Goal: Task Accomplishment & Management: Manage account settings

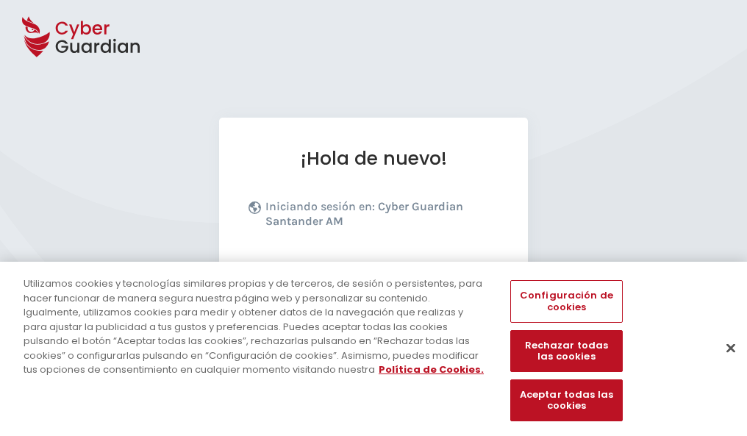
scroll to position [180, 0]
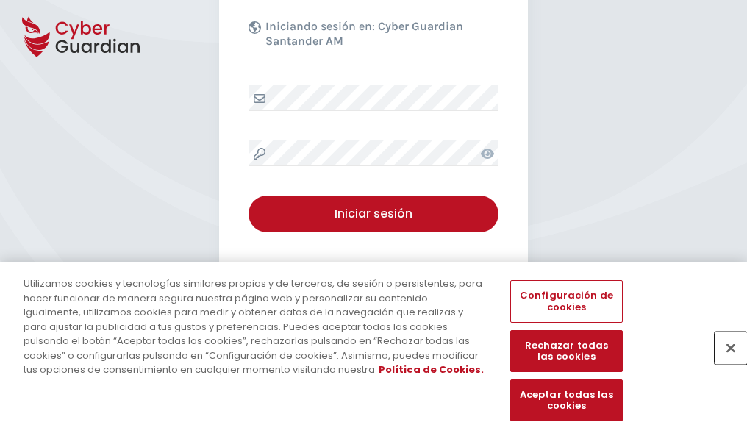
click at [724, 363] on button "Cerrar" at bounding box center [731, 348] width 32 height 32
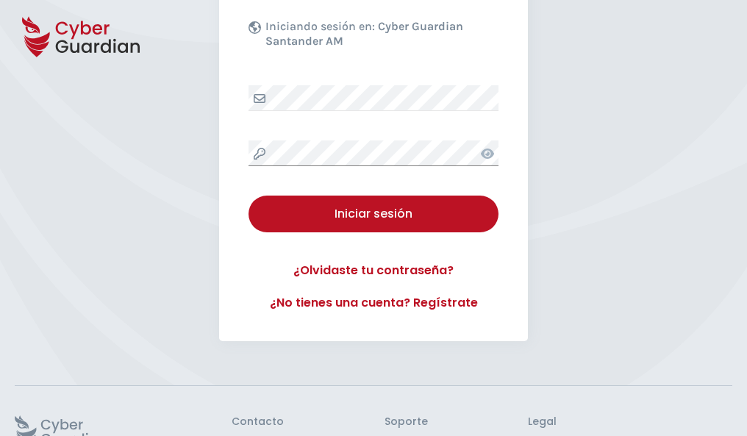
scroll to position [286, 0]
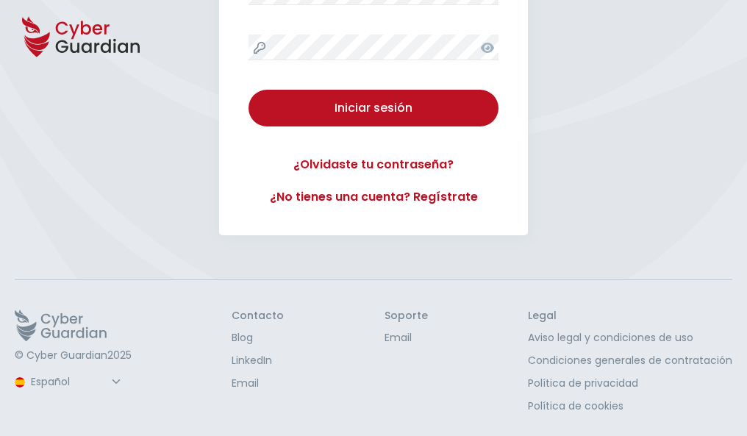
click at [249, 90] on button "Iniciar sesión" at bounding box center [374, 108] width 250 height 37
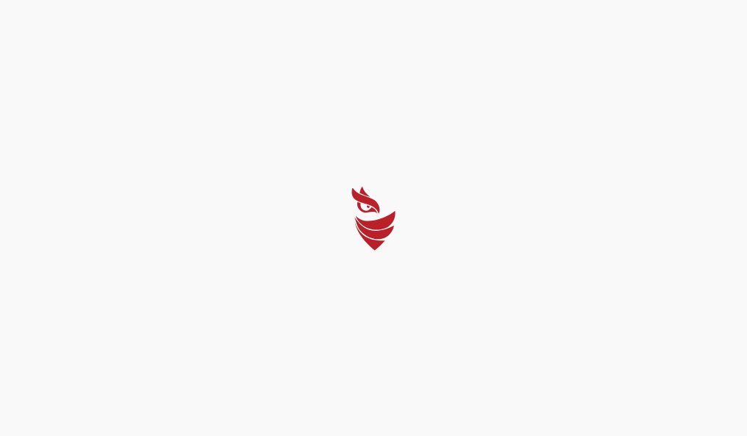
scroll to position [0, 0]
select select "Português (BR)"
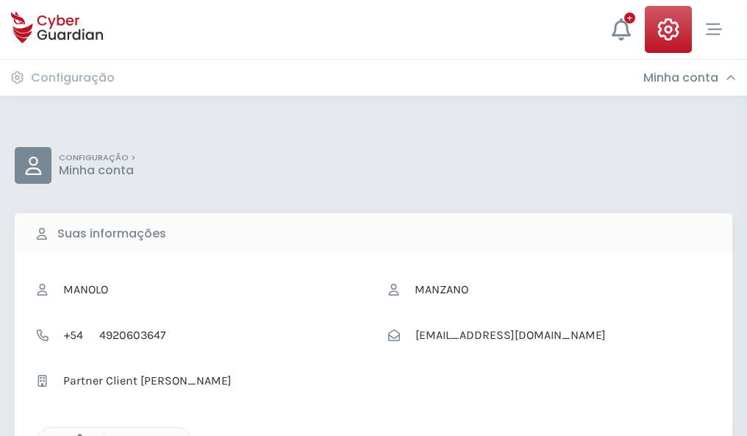
click at [76, 435] on icon "button" at bounding box center [76, 440] width 13 height 13
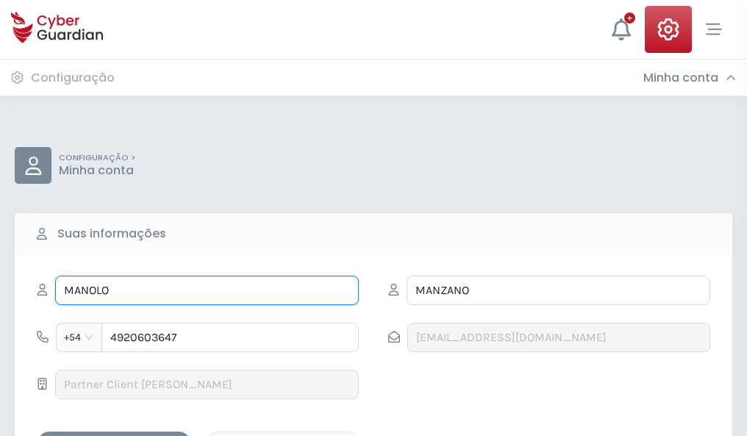
click at [207, 291] on input "MANOLO" at bounding box center [207, 290] width 304 height 29
type input "M"
type input "Guadalupe"
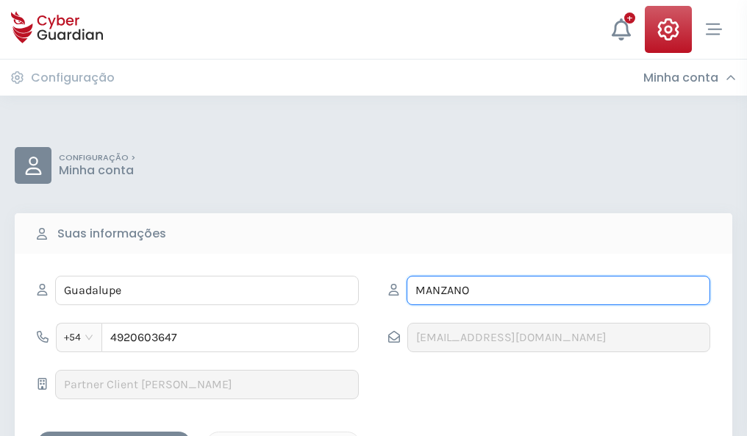
click at [558, 291] on input "MANZANO" at bounding box center [559, 290] width 304 height 29
type input "M"
type input "Acosta"
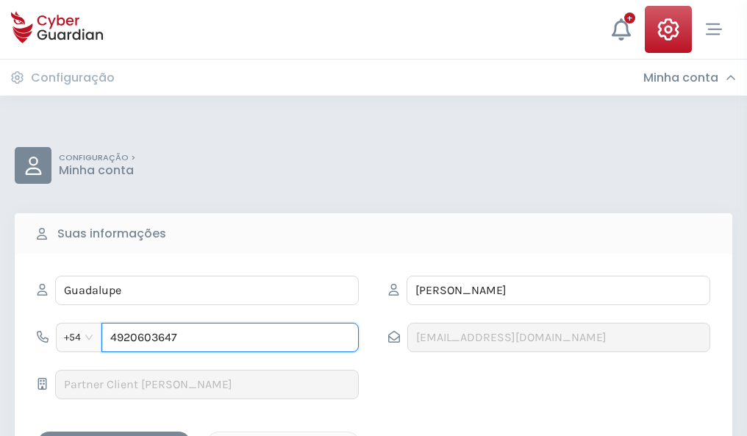
click at [230, 338] on input "4920603647" at bounding box center [230, 337] width 257 height 29
type input "4"
type input "4807080795"
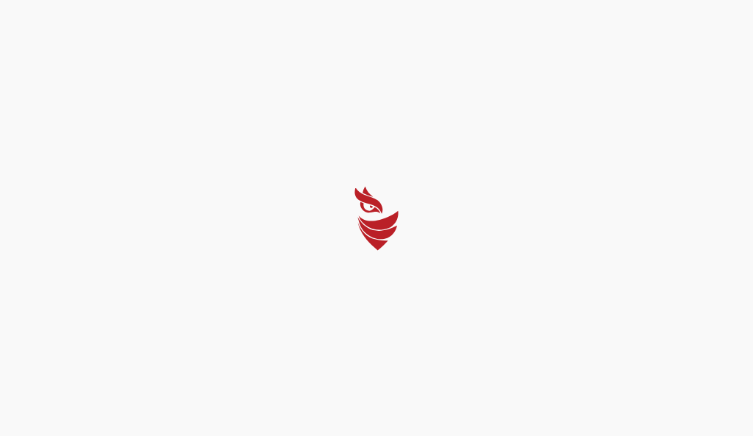
select select "Português (BR)"
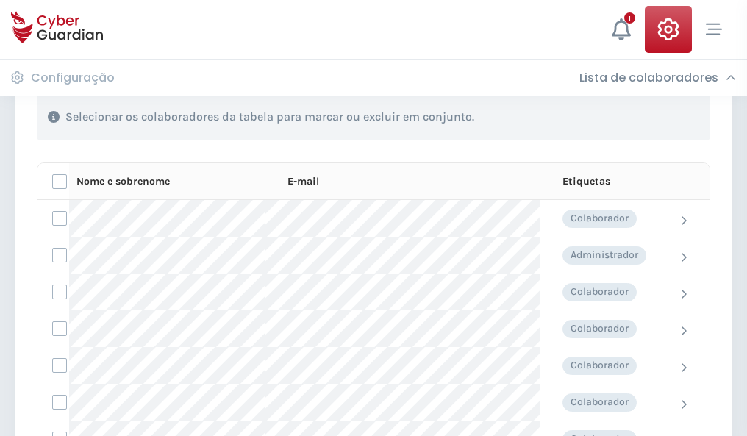
scroll to position [630, 0]
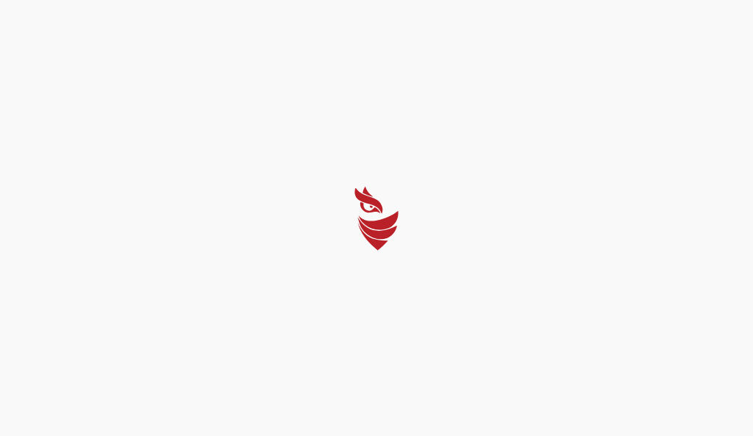
select select "Português (BR)"
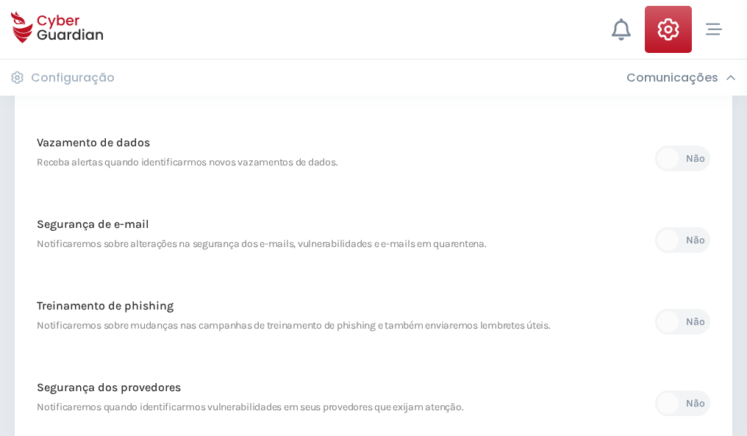
scroll to position [775, 0]
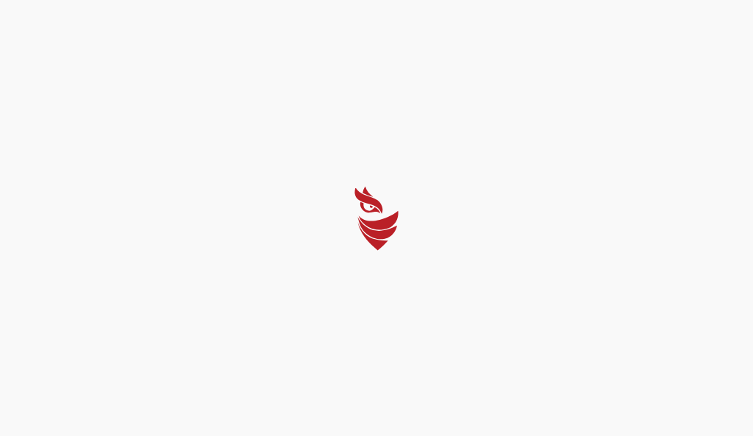
select select "Português (BR)"
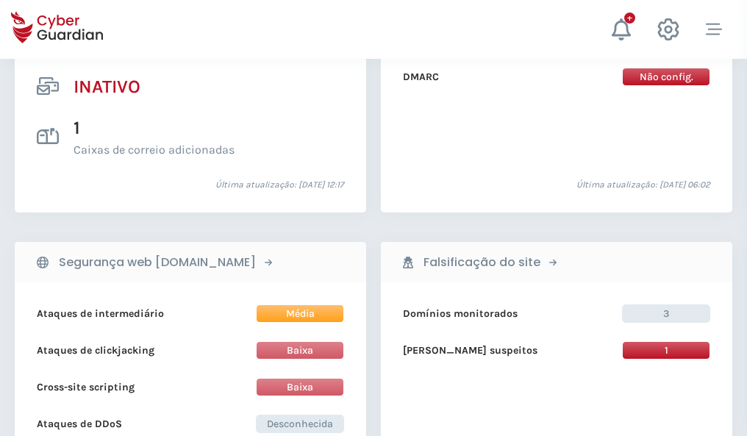
scroll to position [1458, 0]
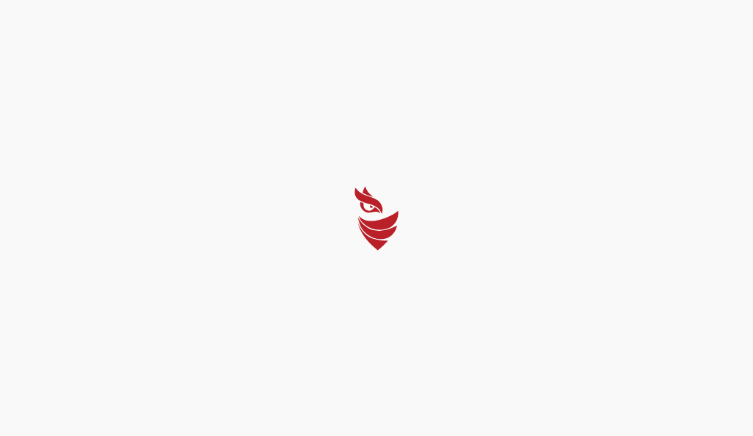
select select "Português (BR)"
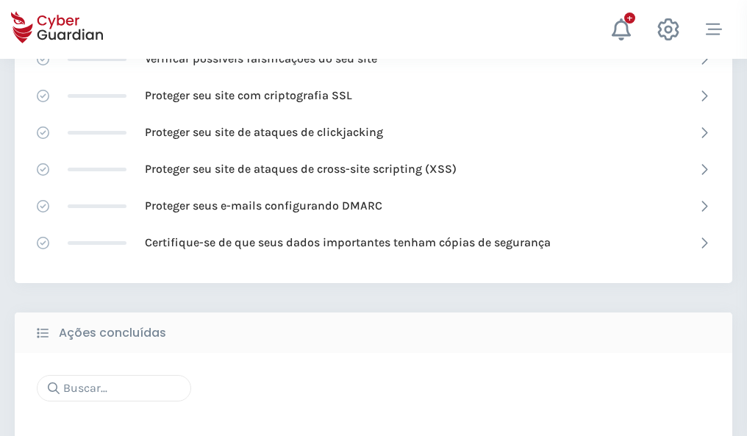
scroll to position [980, 0]
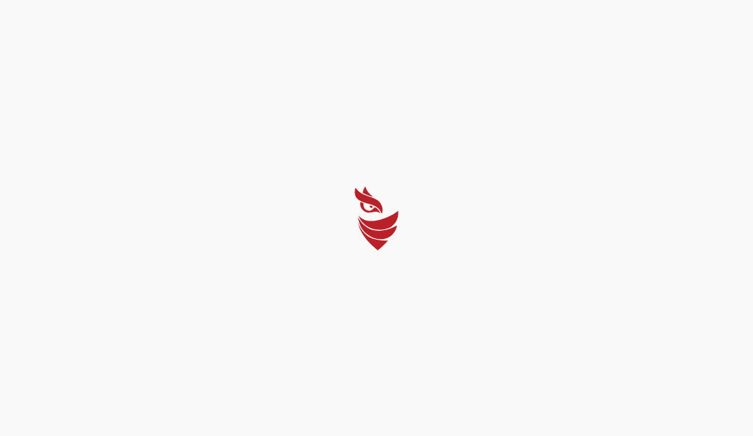
select select "Português (BR)"
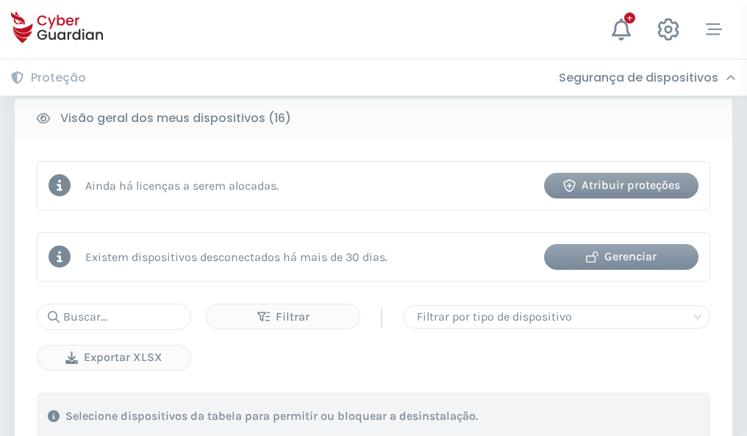
scroll to position [1371, 0]
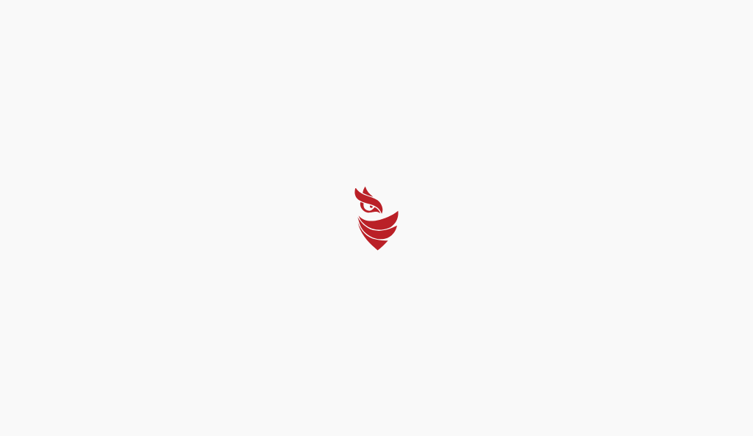
select select "Português (BR)"
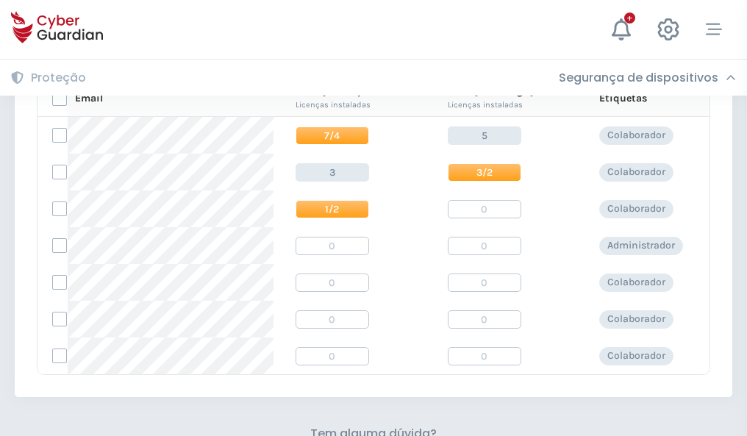
scroll to position [631, 0]
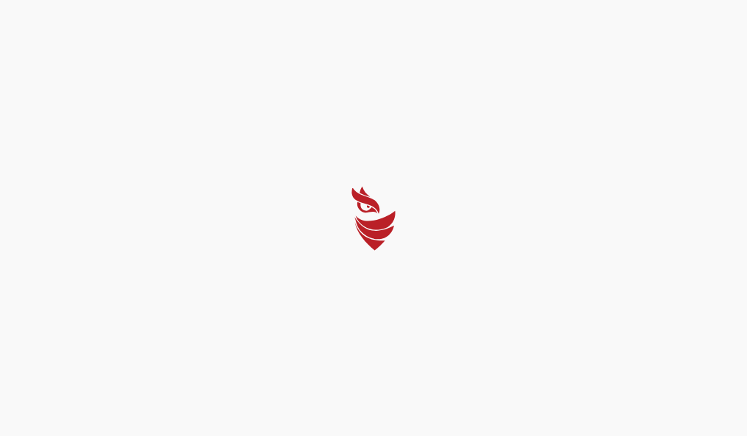
select select "Português (BR)"
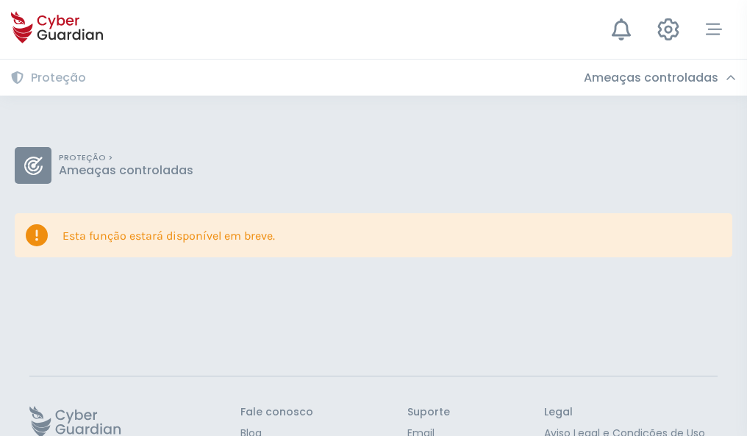
scroll to position [96, 0]
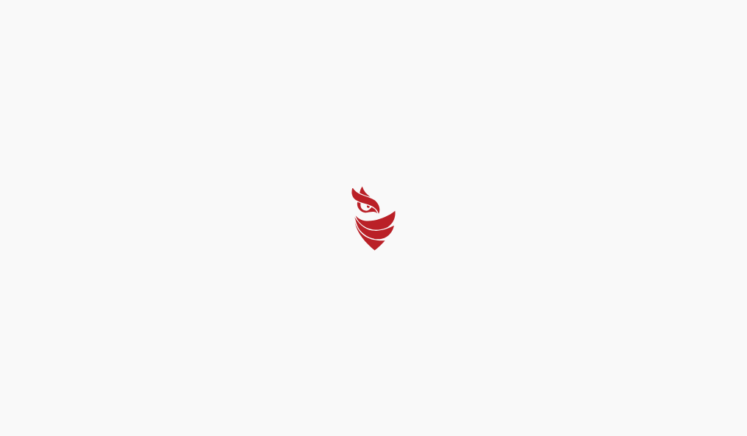
select select "Português (BR)"
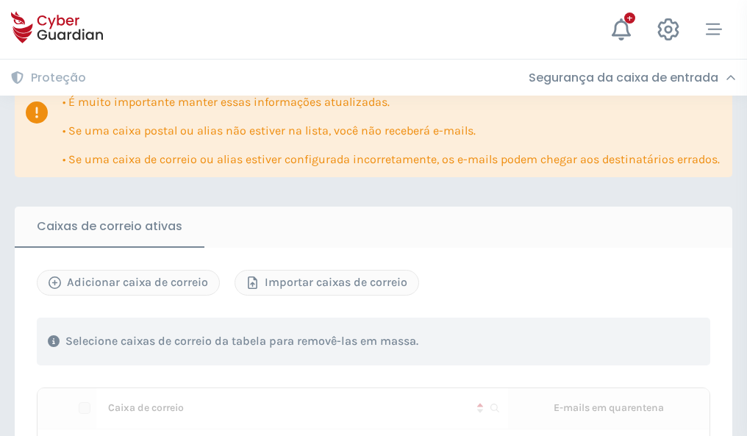
scroll to position [897, 0]
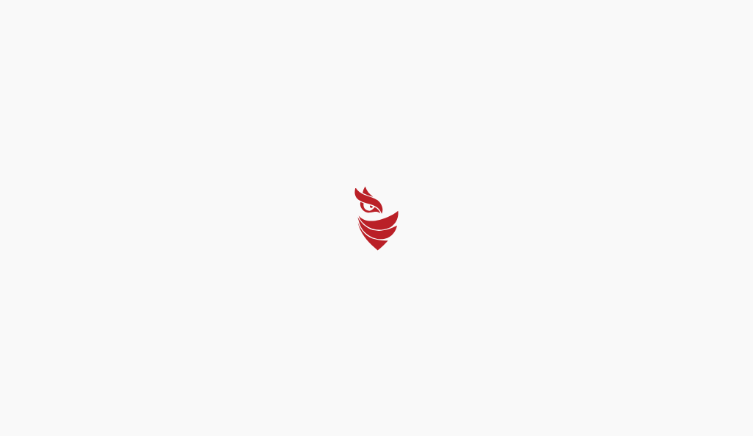
select select "Português (BR)"
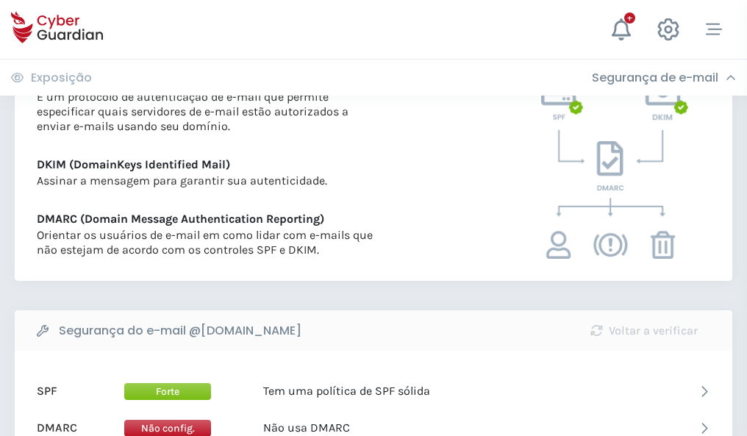
scroll to position [794, 0]
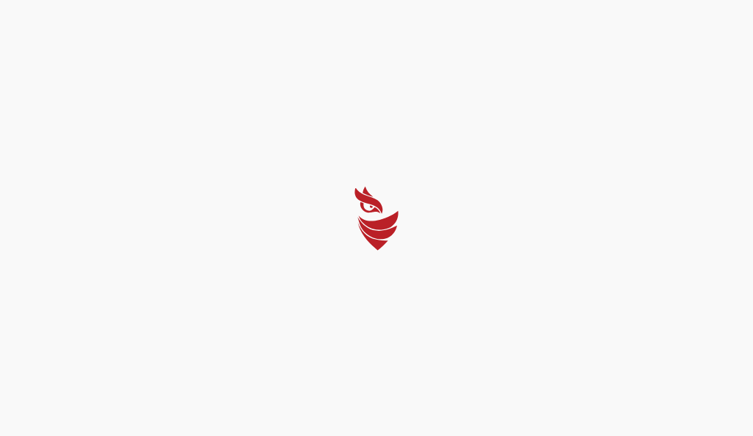
select select "Português (BR)"
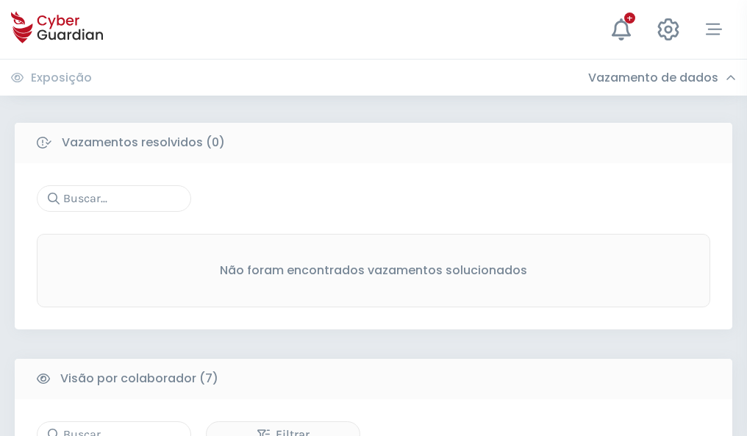
scroll to position [1217, 0]
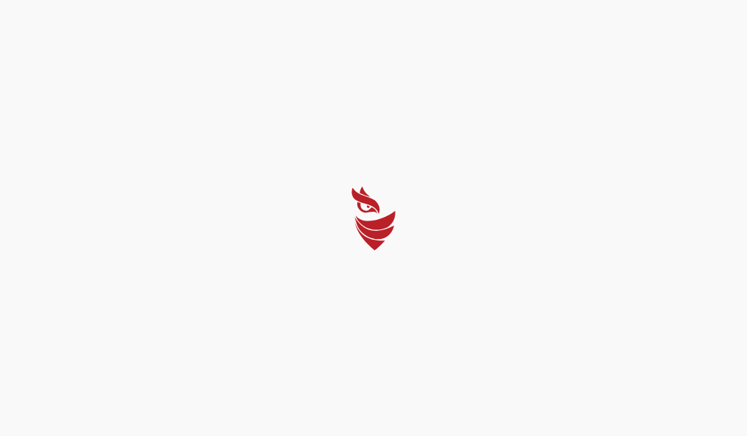
select select "Português (BR)"
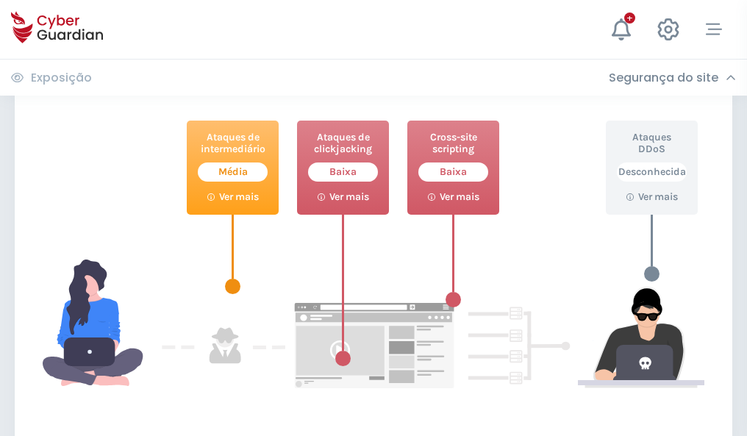
scroll to position [801, 0]
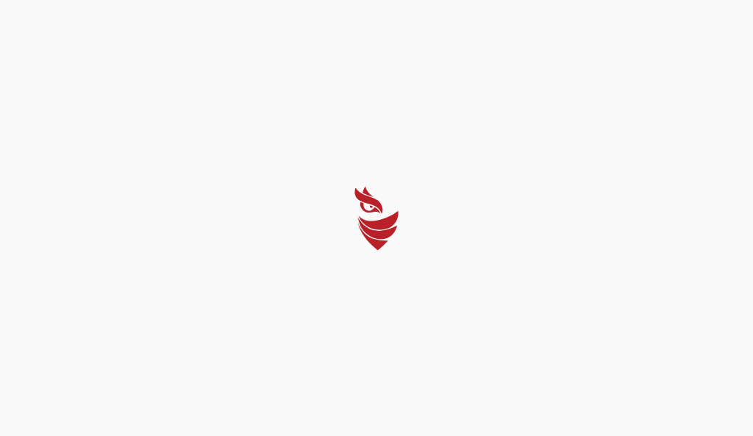
select select "Português (BR)"
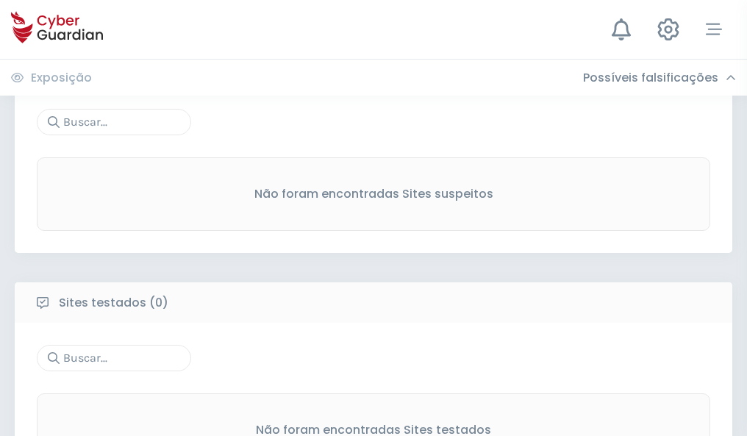
scroll to position [769, 0]
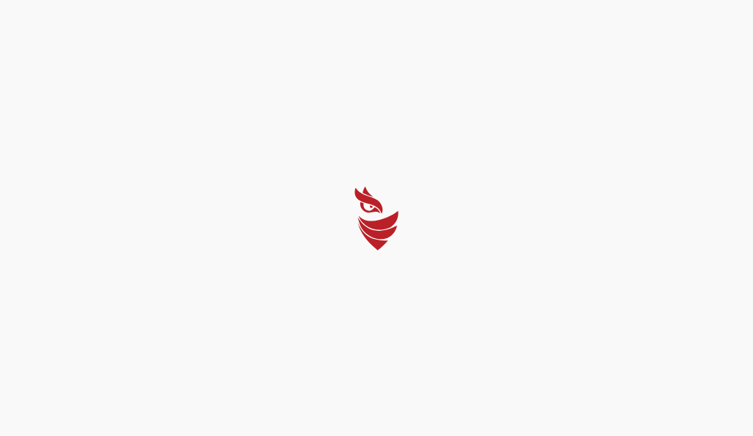
select select "Português (BR)"
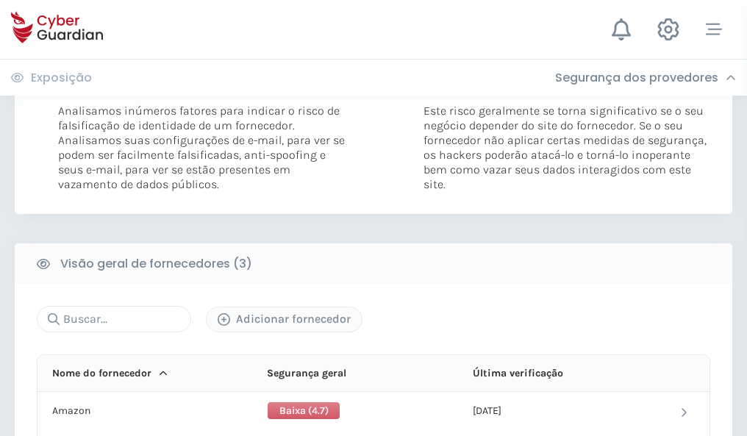
scroll to position [823, 0]
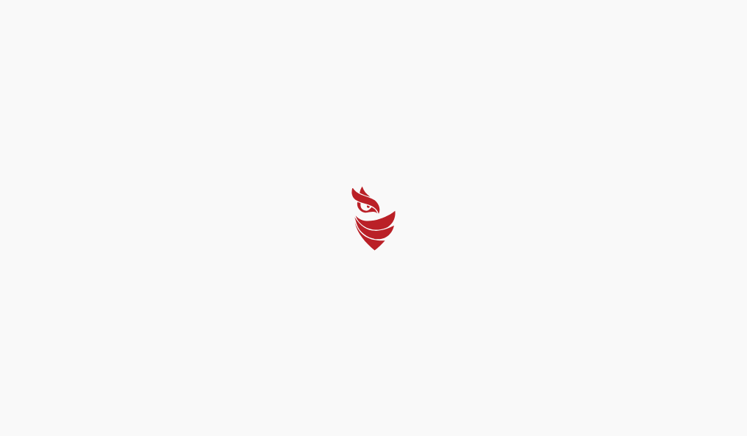
select select "Português (BR)"
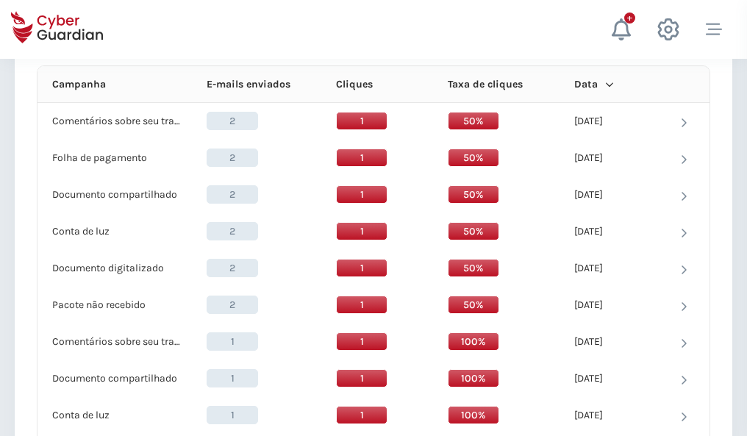
scroll to position [1319, 0]
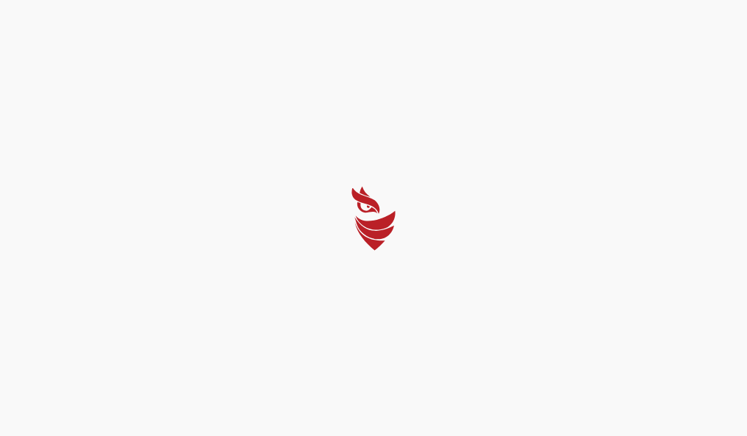
select select "Português (BR)"
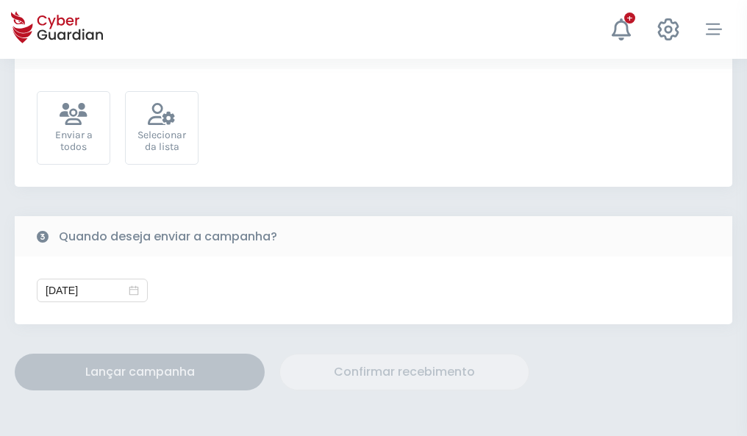
scroll to position [538, 0]
